Goal: Entertainment & Leisure: Consume media (video, audio)

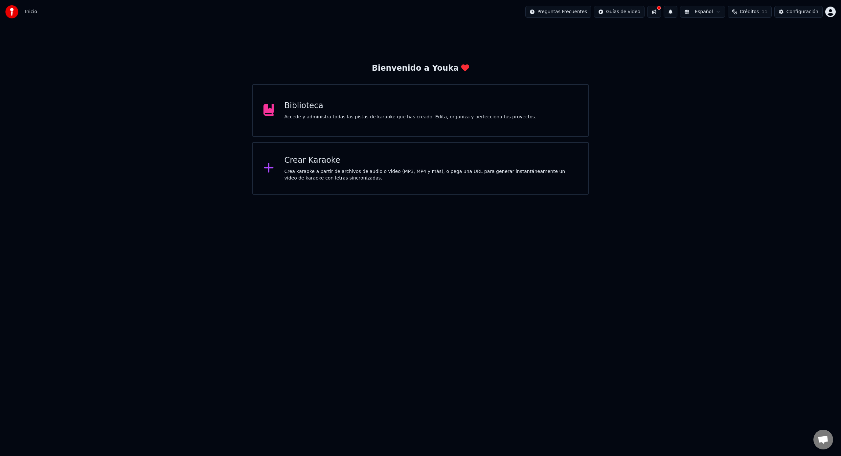
click at [308, 111] on div "Biblioteca" at bounding box center [410, 106] width 252 height 11
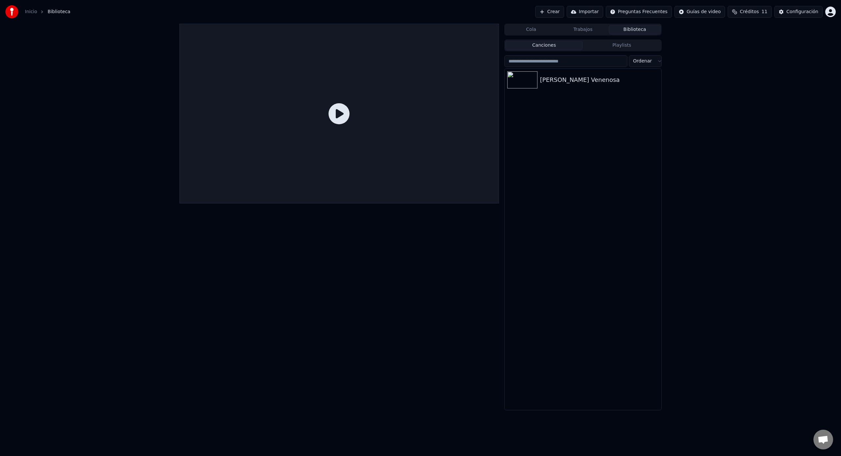
click at [341, 112] on icon at bounding box center [338, 113] width 21 height 21
click at [527, 84] on img at bounding box center [522, 79] width 30 height 17
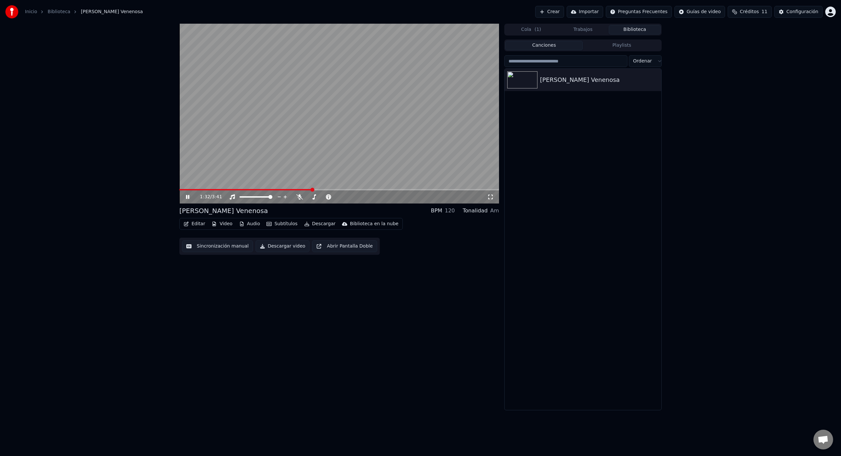
click at [312, 190] on span at bounding box center [339, 189] width 320 height 1
click at [303, 189] on span at bounding box center [241, 189] width 124 height 1
click at [296, 190] on span at bounding box center [237, 189] width 117 height 1
click at [323, 189] on span at bounding box center [339, 189] width 320 height 1
click at [314, 160] on video at bounding box center [339, 114] width 320 height 180
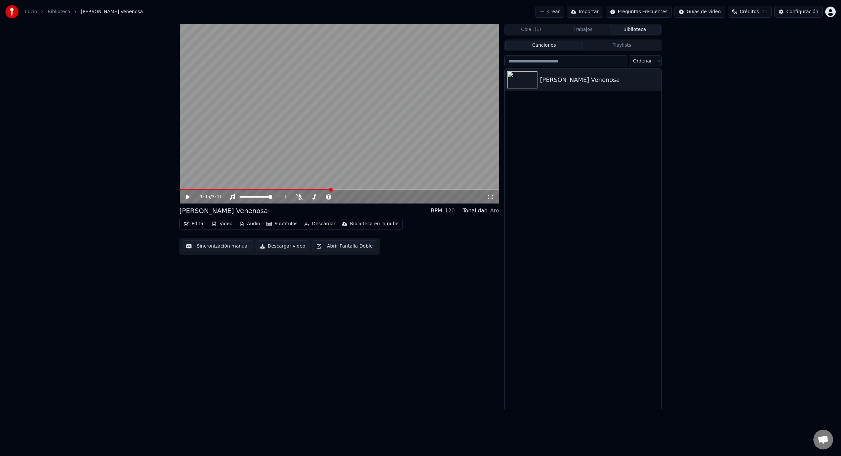
click at [543, 31] on button "Cola ( 1 )" at bounding box center [531, 30] width 52 height 10
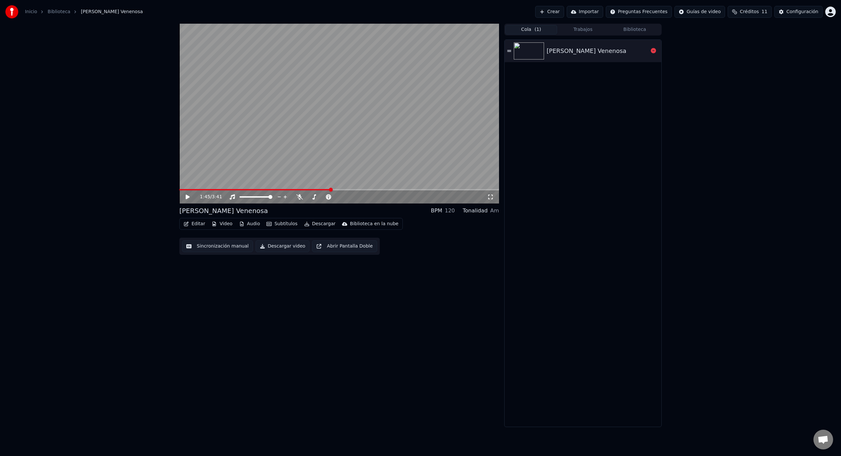
click at [607, 55] on div "[PERSON_NAME] Venenosa" at bounding box center [597, 50] width 101 height 9
click at [538, 52] on img at bounding box center [529, 50] width 30 height 17
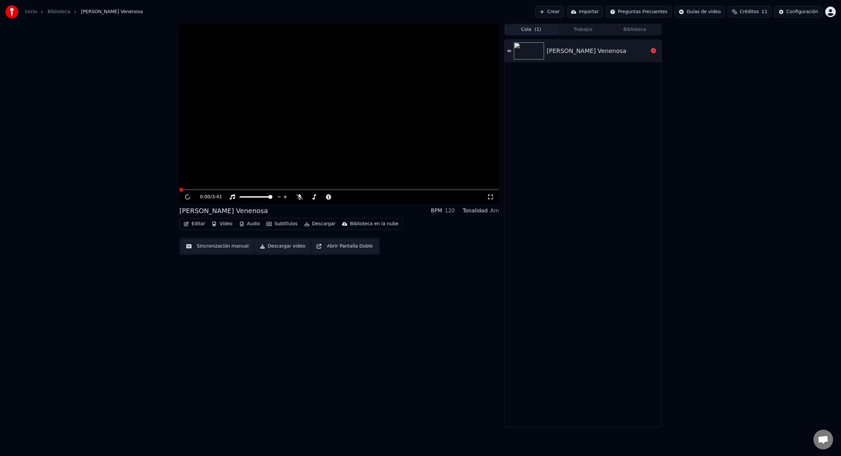
click at [538, 52] on img at bounding box center [529, 50] width 30 height 17
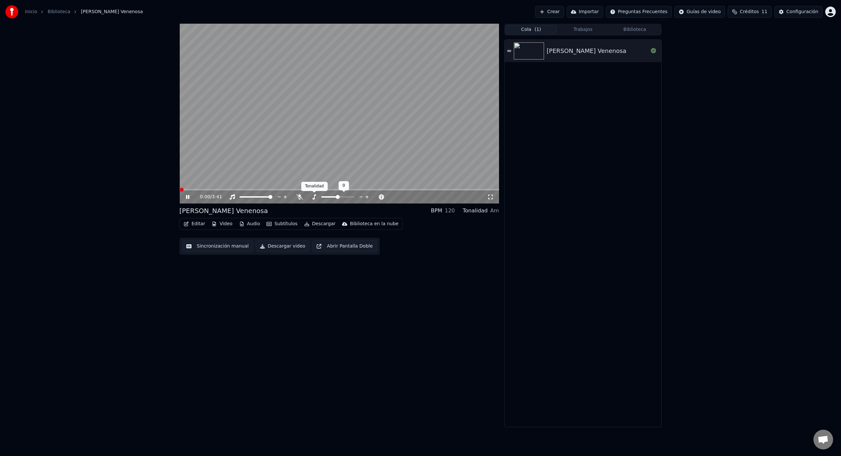
click at [319, 188] on div "Tonalidad Tonalidad" at bounding box center [314, 186] width 27 height 9
click at [326, 188] on div "Tonalidad Tonalidad" at bounding box center [314, 186] width 27 height 9
click at [326, 189] on div "Tonalidad Tonalidad" at bounding box center [314, 186] width 27 height 9
click at [348, 190] on span at bounding box center [339, 189] width 320 height 1
click at [314, 190] on div "1:58 / 3:41" at bounding box center [339, 196] width 320 height 13
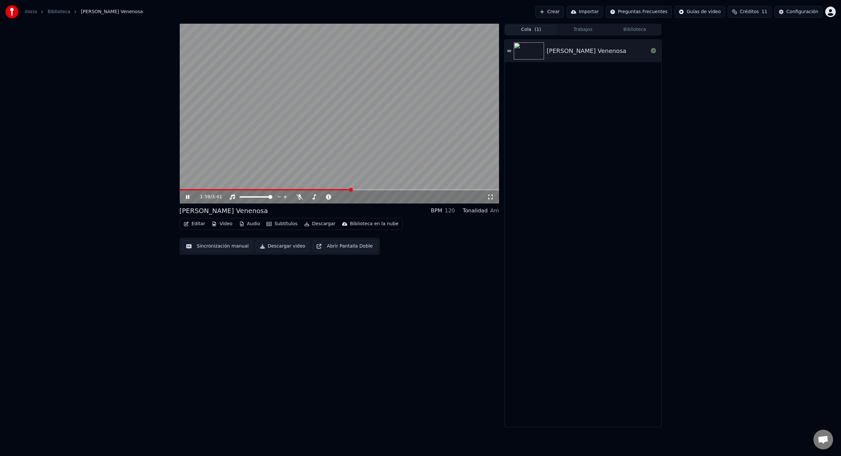
drag, startPoint x: 312, startPoint y: 191, endPoint x: 317, endPoint y: 190, distance: 4.9
click at [312, 191] on div "1:59 / 3:41" at bounding box center [339, 196] width 320 height 13
click at [301, 190] on span at bounding box center [241, 189] width 125 height 1
click at [302, 189] on span at bounding box center [304, 190] width 4 height 4
click at [287, 188] on span at bounding box center [285, 190] width 4 height 4
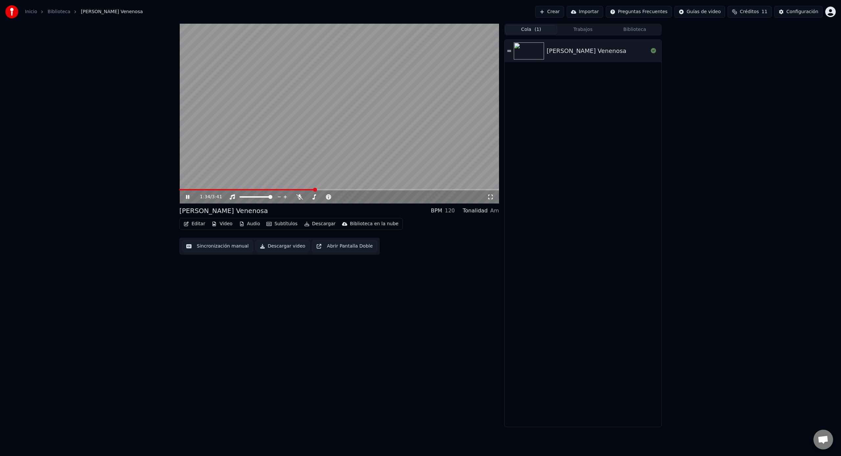
click at [317, 188] on span at bounding box center [315, 190] width 4 height 4
click at [328, 188] on span at bounding box center [327, 190] width 4 height 4
click at [287, 225] on button "Subtítulos" at bounding box center [282, 223] width 36 height 9
click at [196, 224] on button "Editar" at bounding box center [194, 223] width 27 height 9
